Goal: Information Seeking & Learning: Learn about a topic

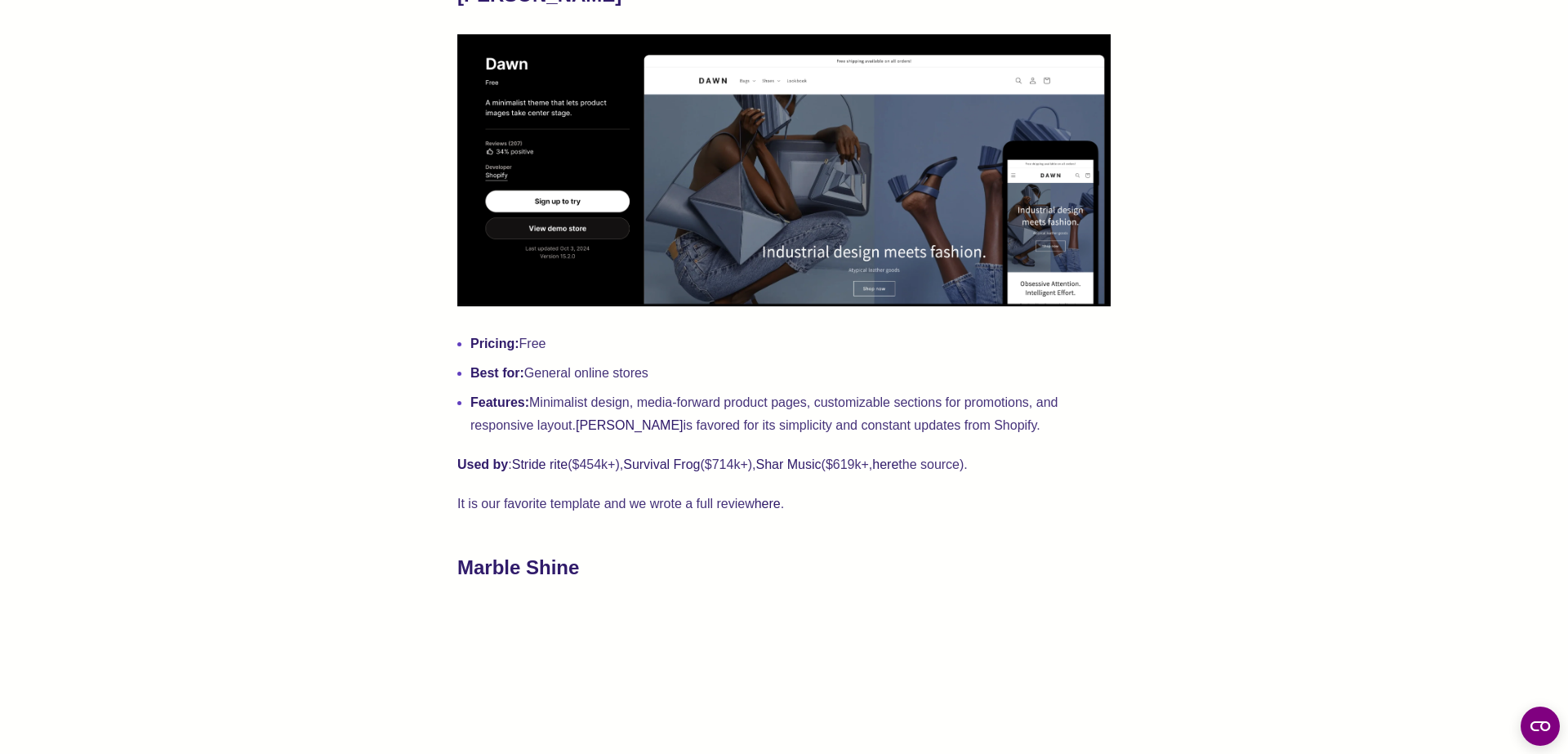
scroll to position [775, 0]
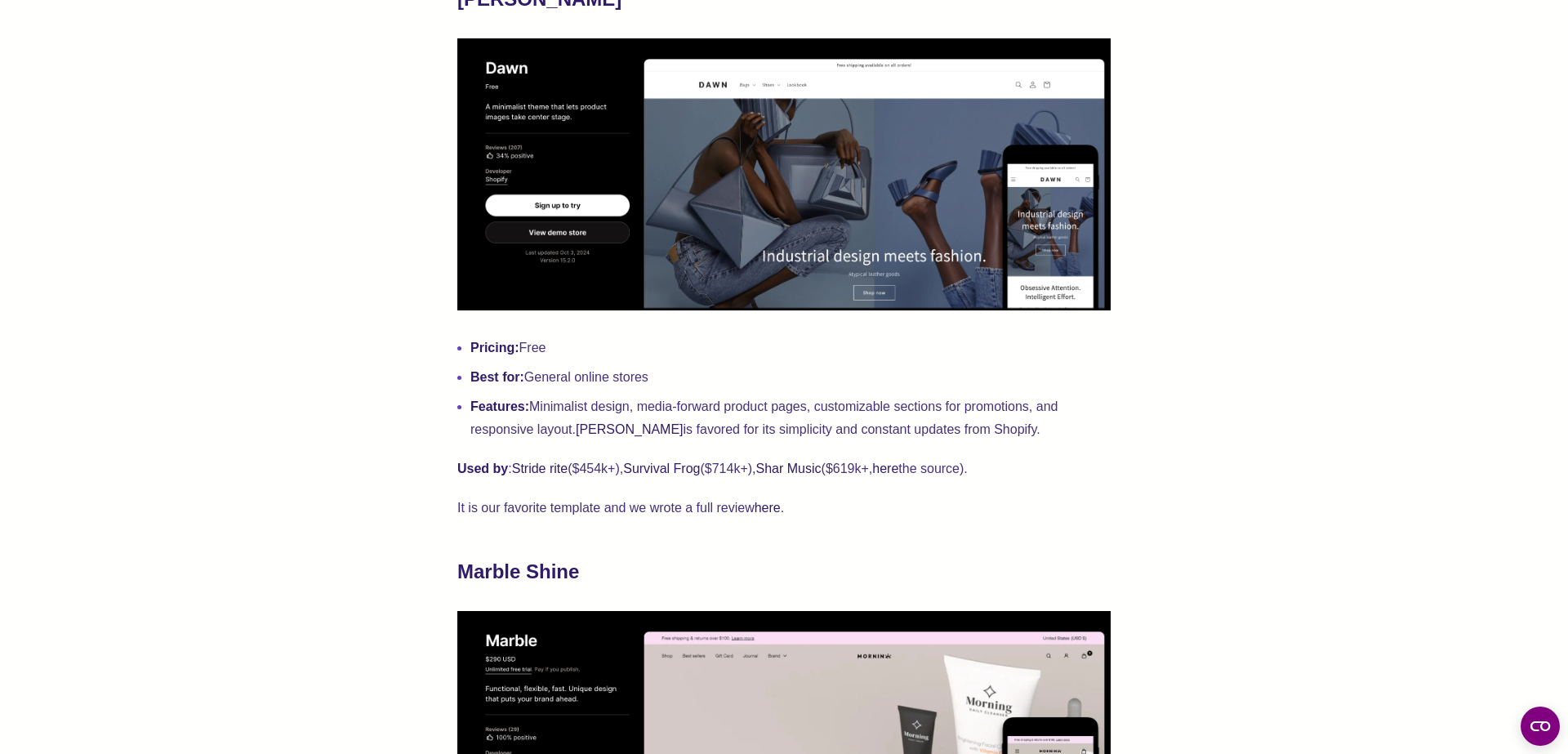
click at [968, 468] on p "Used by : Stride rite ($454k+), Survival Frog ($714k+), Shar Music ($619k+, her…" at bounding box center [784, 469] width 654 height 23
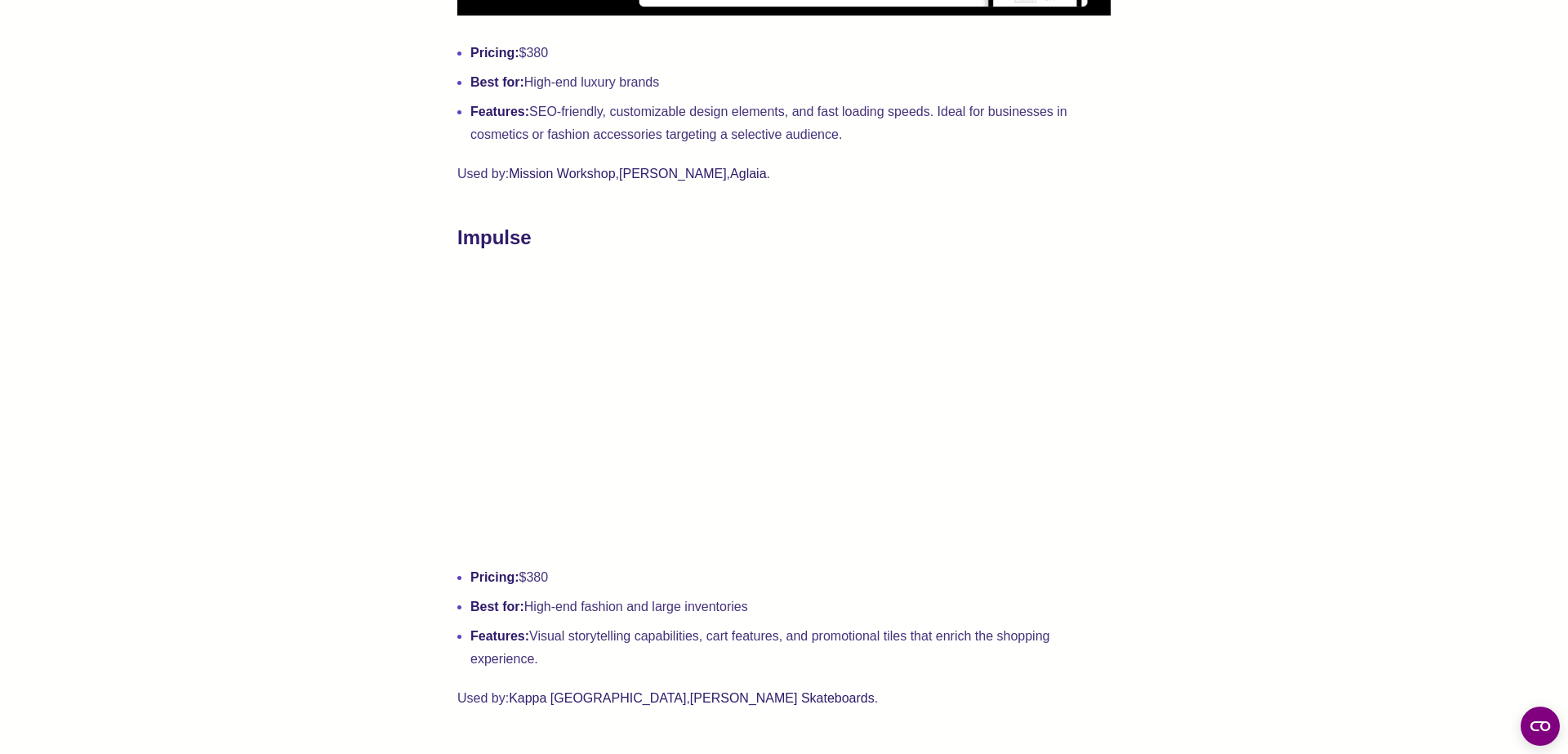
scroll to position [3219, 0]
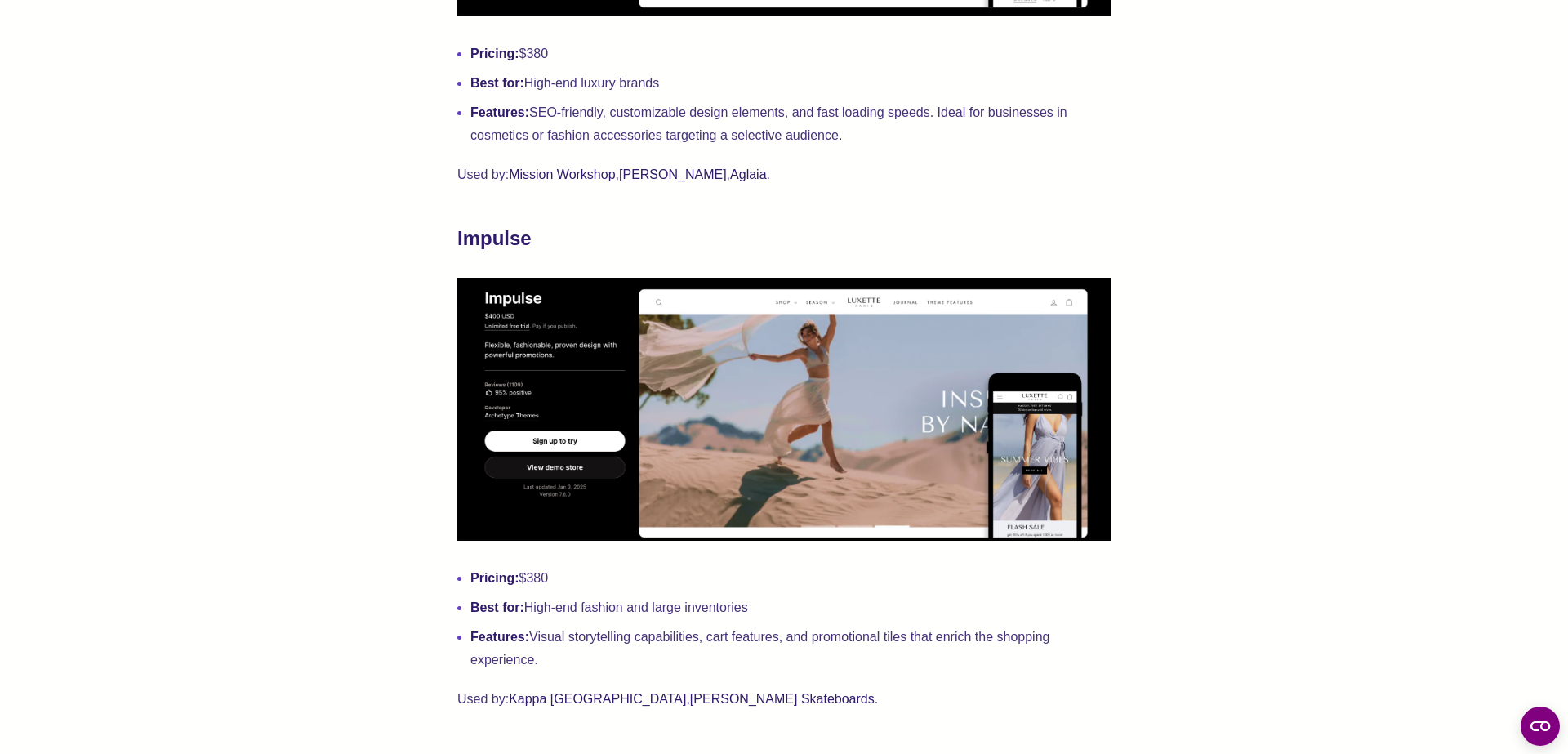
click at [690, 702] on link "[PERSON_NAME] Skateboards" at bounding box center [782, 700] width 185 height 14
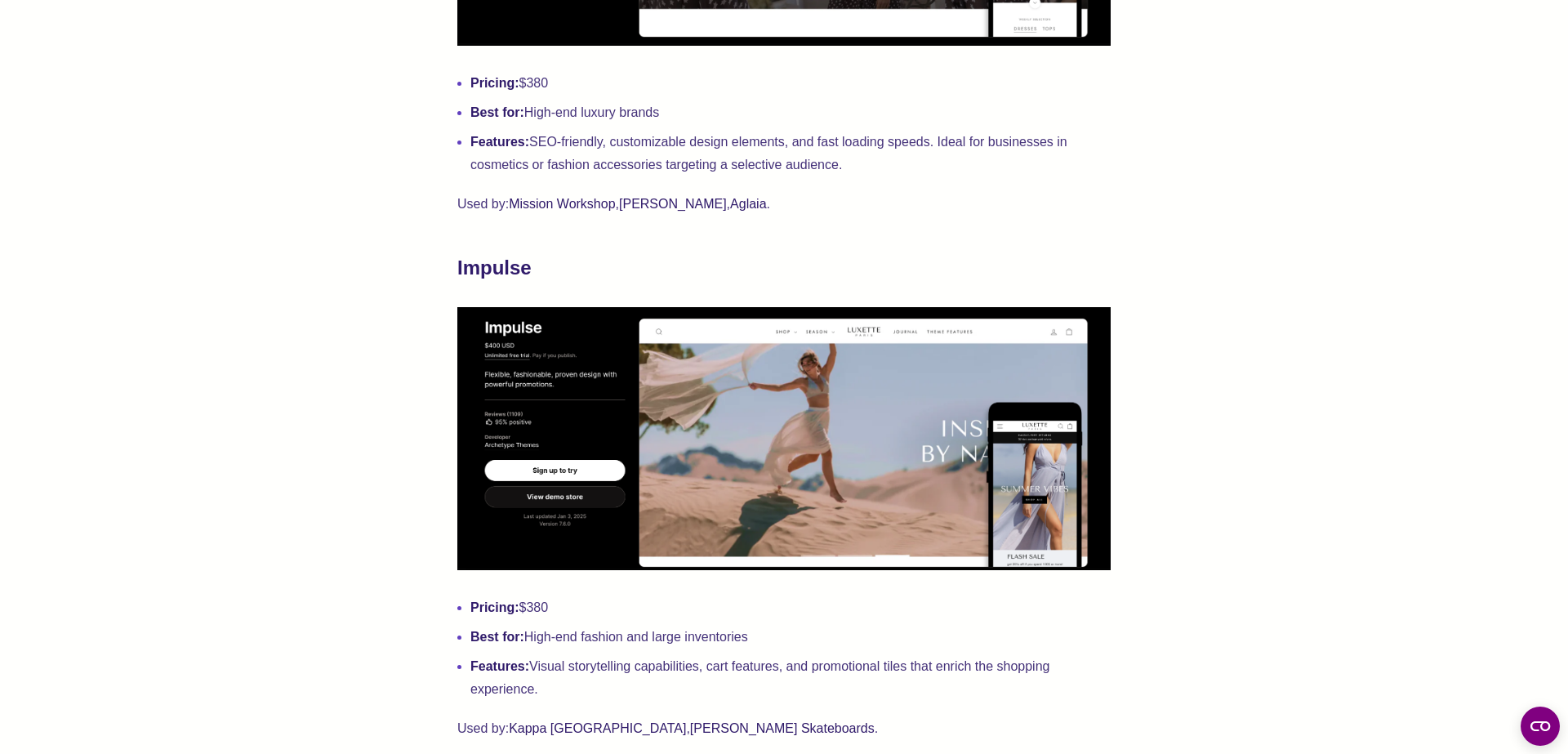
scroll to position [3219, 0]
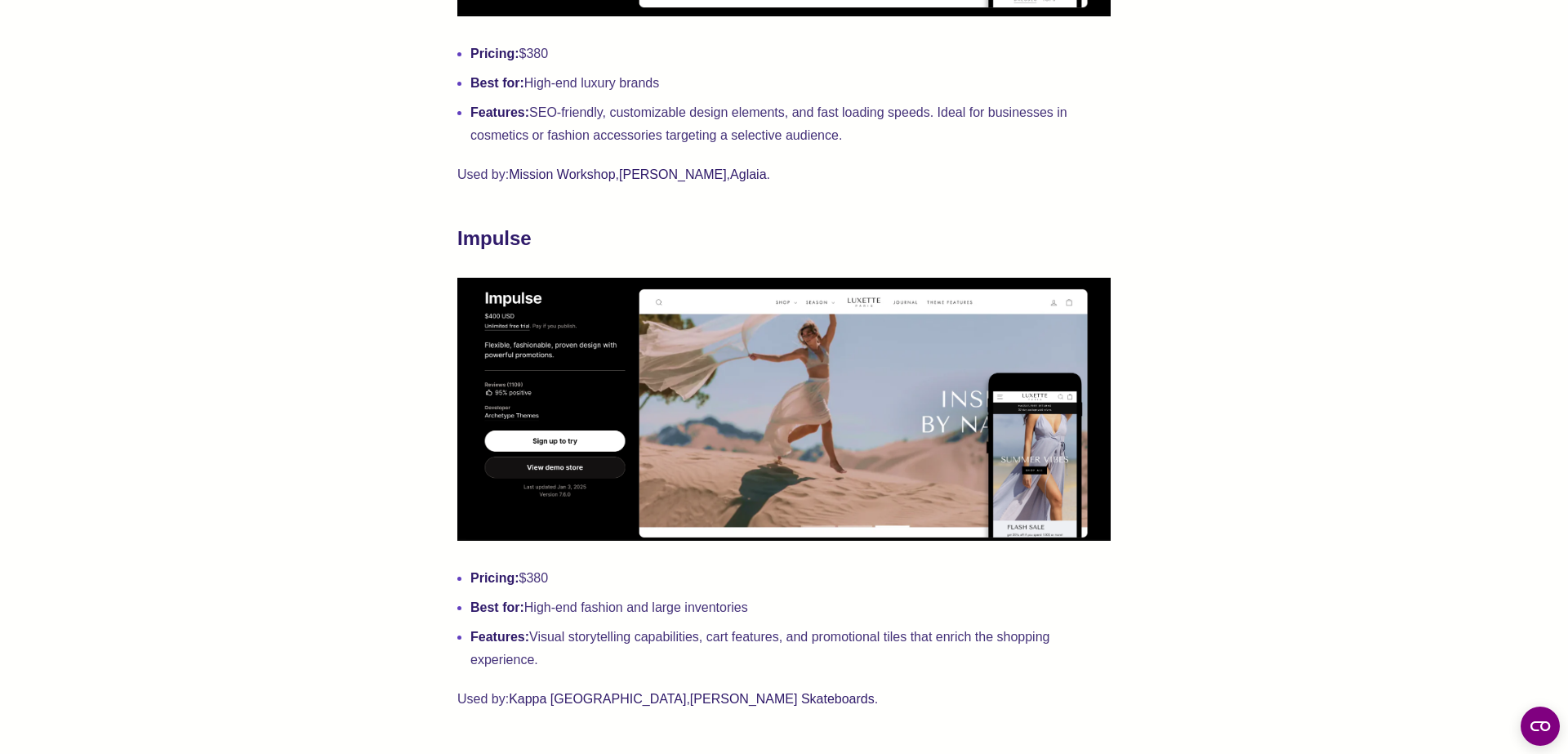
click at [482, 226] on h2 "Impulse" at bounding box center [784, 238] width 654 height 26
copy strong "Impulse"
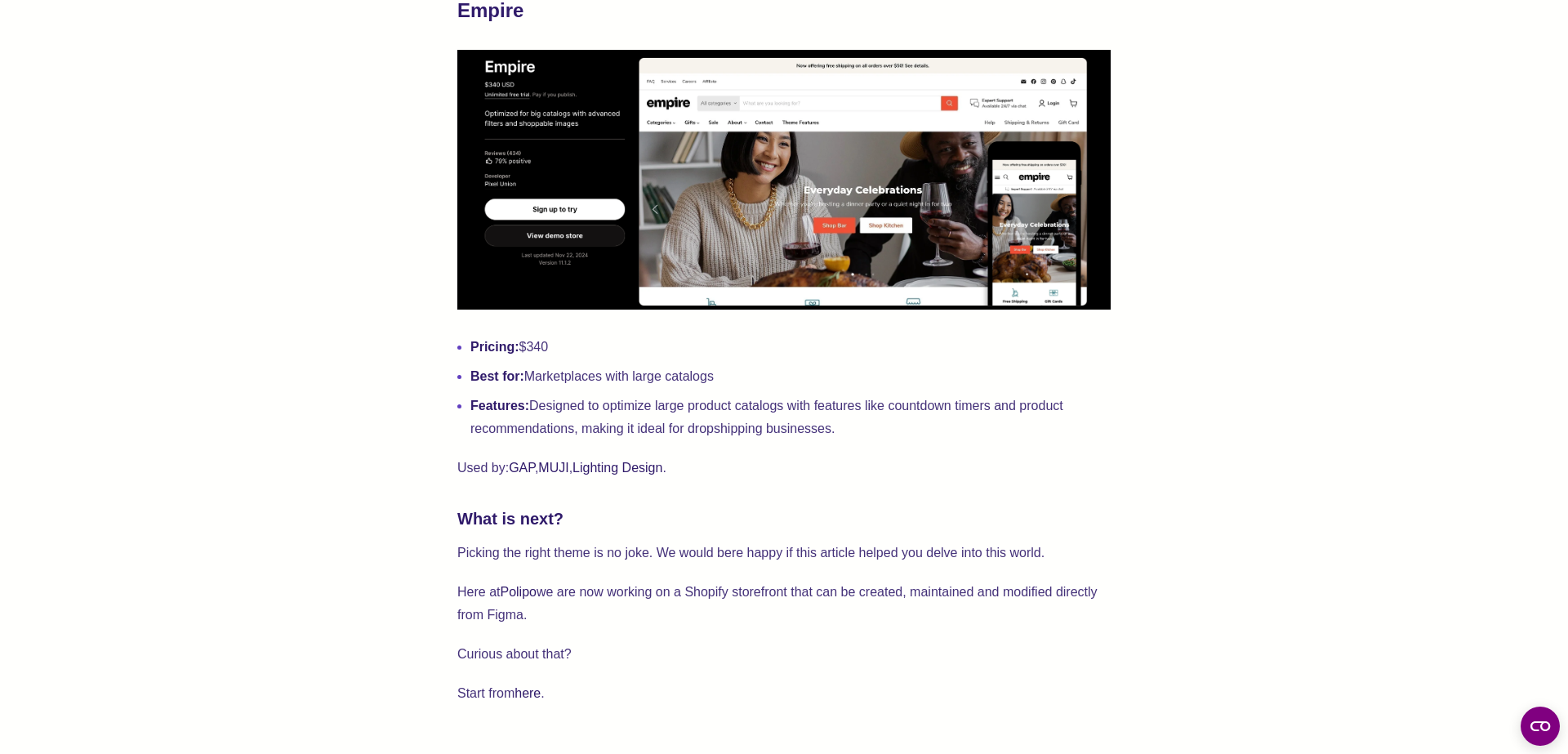
scroll to position [4579, 0]
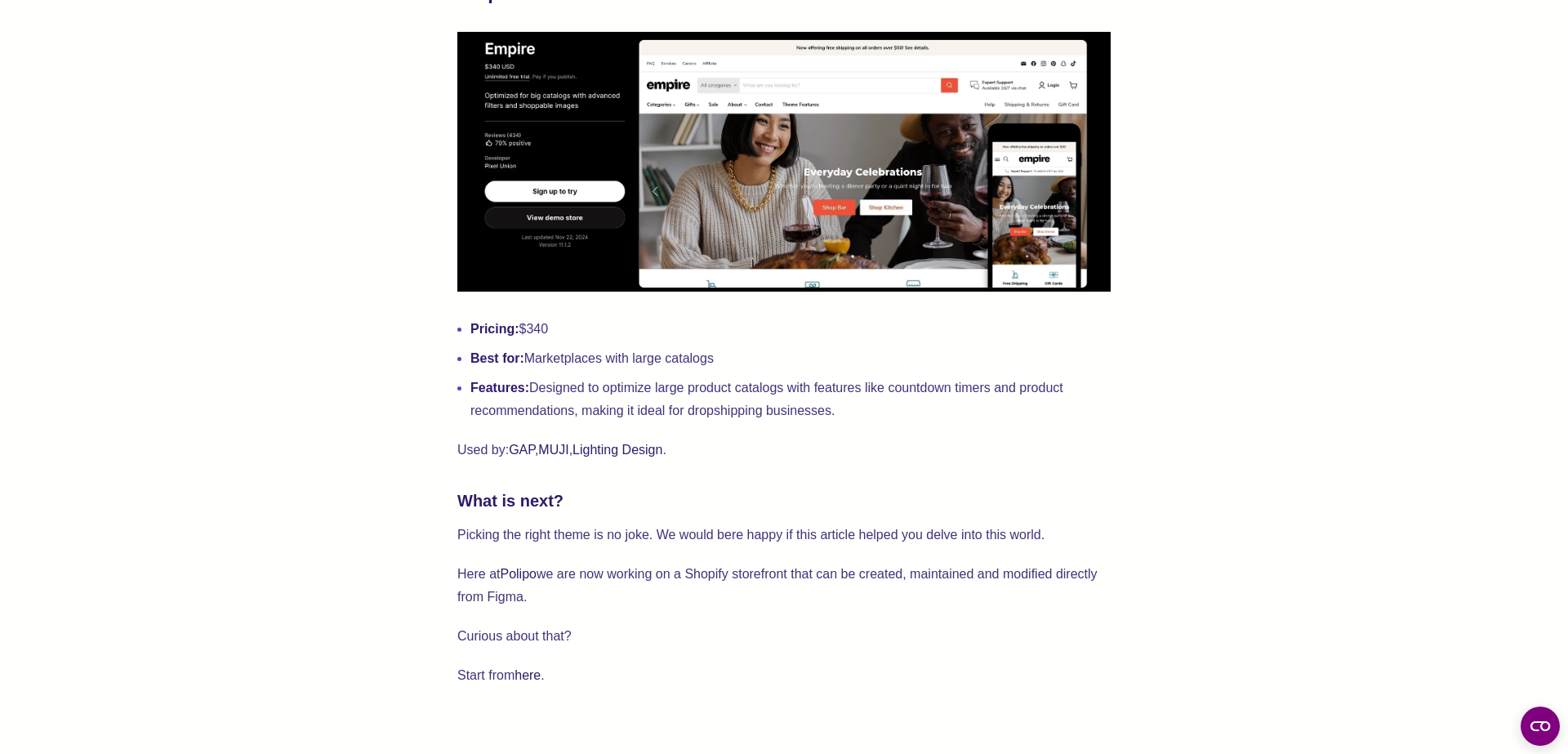
drag, startPoint x: 596, startPoint y: 383, endPoint x: 860, endPoint y: 421, distance: 266.7
click at [860, 421] on li "Features: Designed to optimize large product catalogs with features like countd…" at bounding box center [791, 399] width 640 height 46
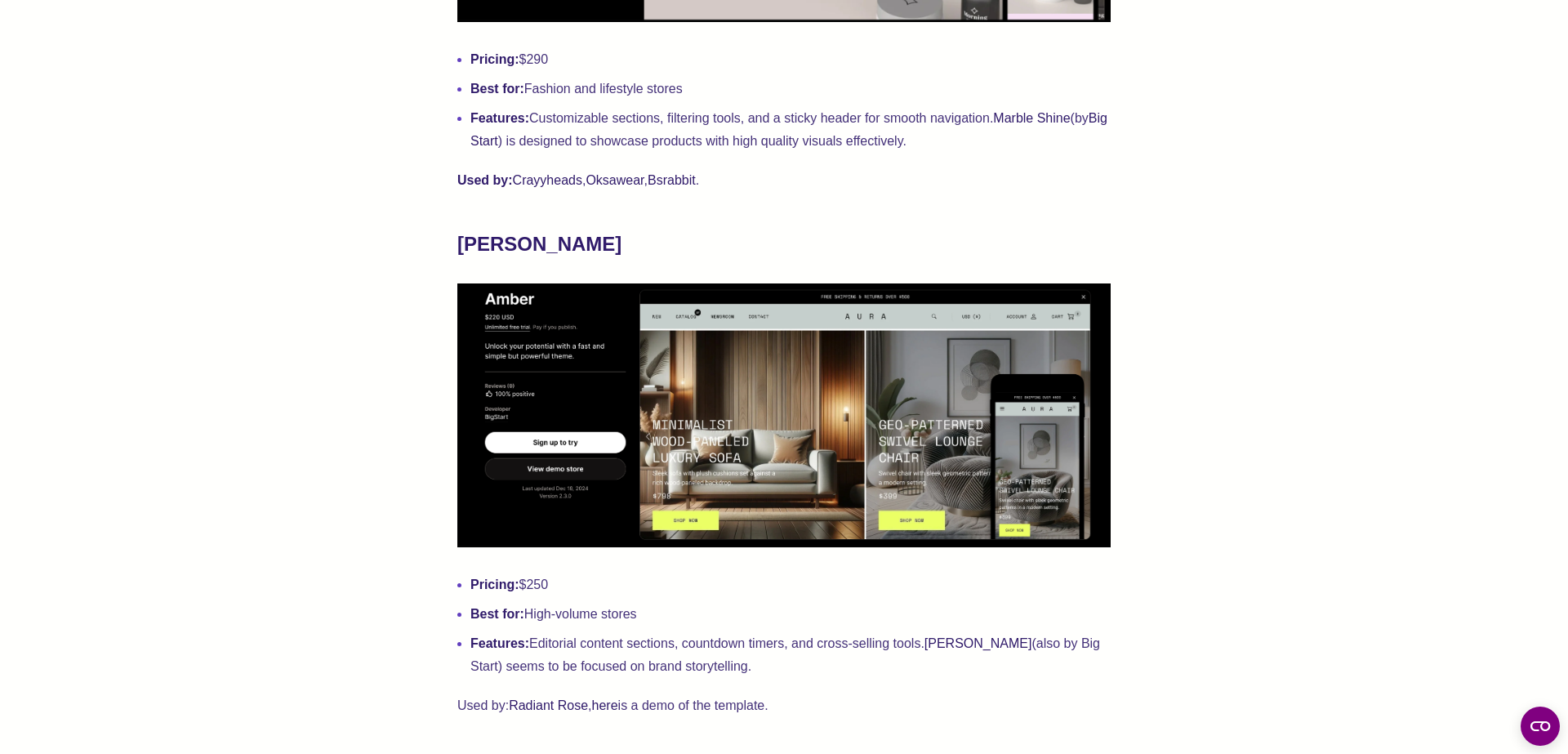
scroll to position [1636, 0]
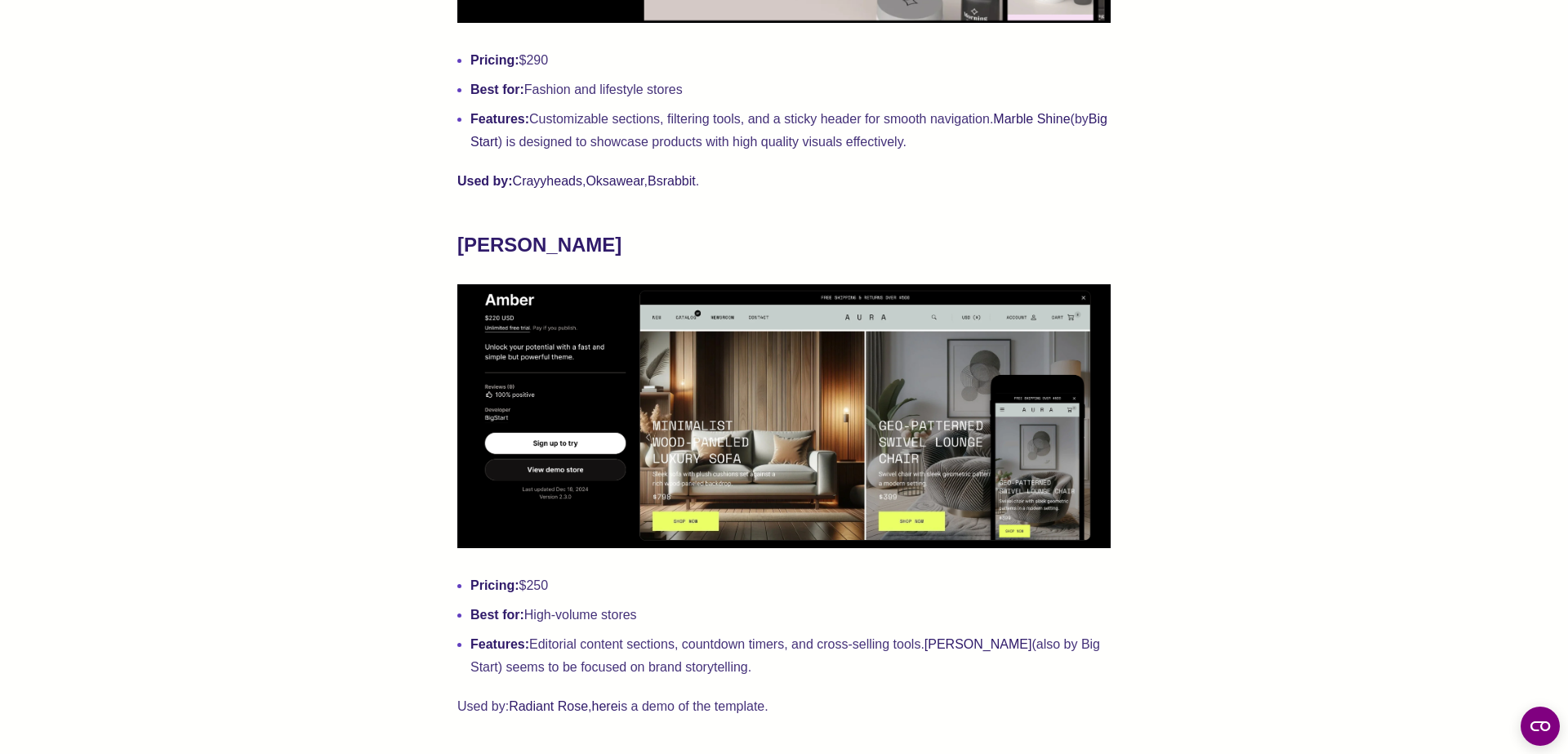
click at [532, 241] on strong "[PERSON_NAME]" at bounding box center [540, 244] width 164 height 22
copy strong
